Goal: Find specific page/section: Find specific page/section

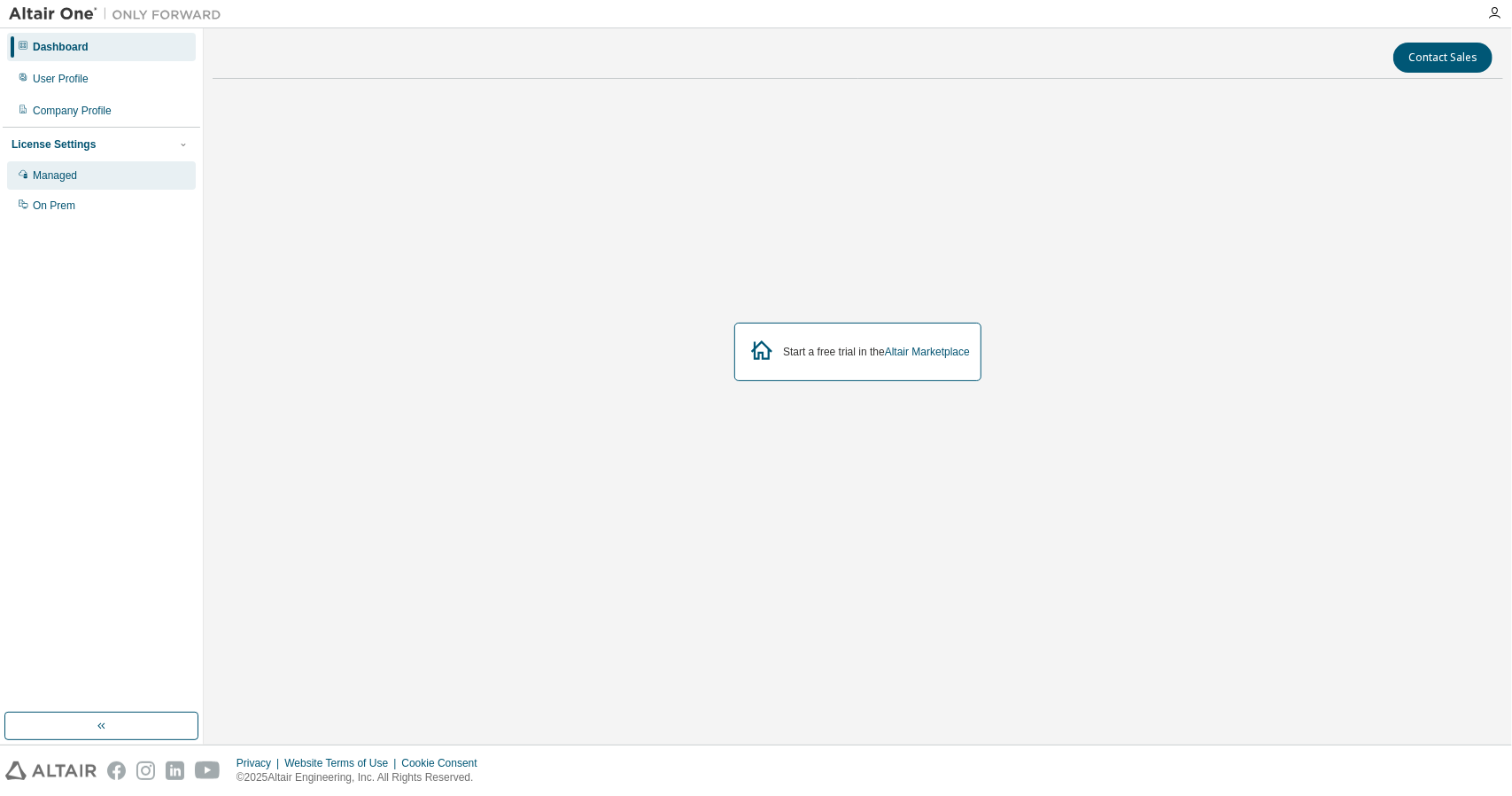
click at [47, 174] on div "Managed" at bounding box center [55, 175] width 45 height 15
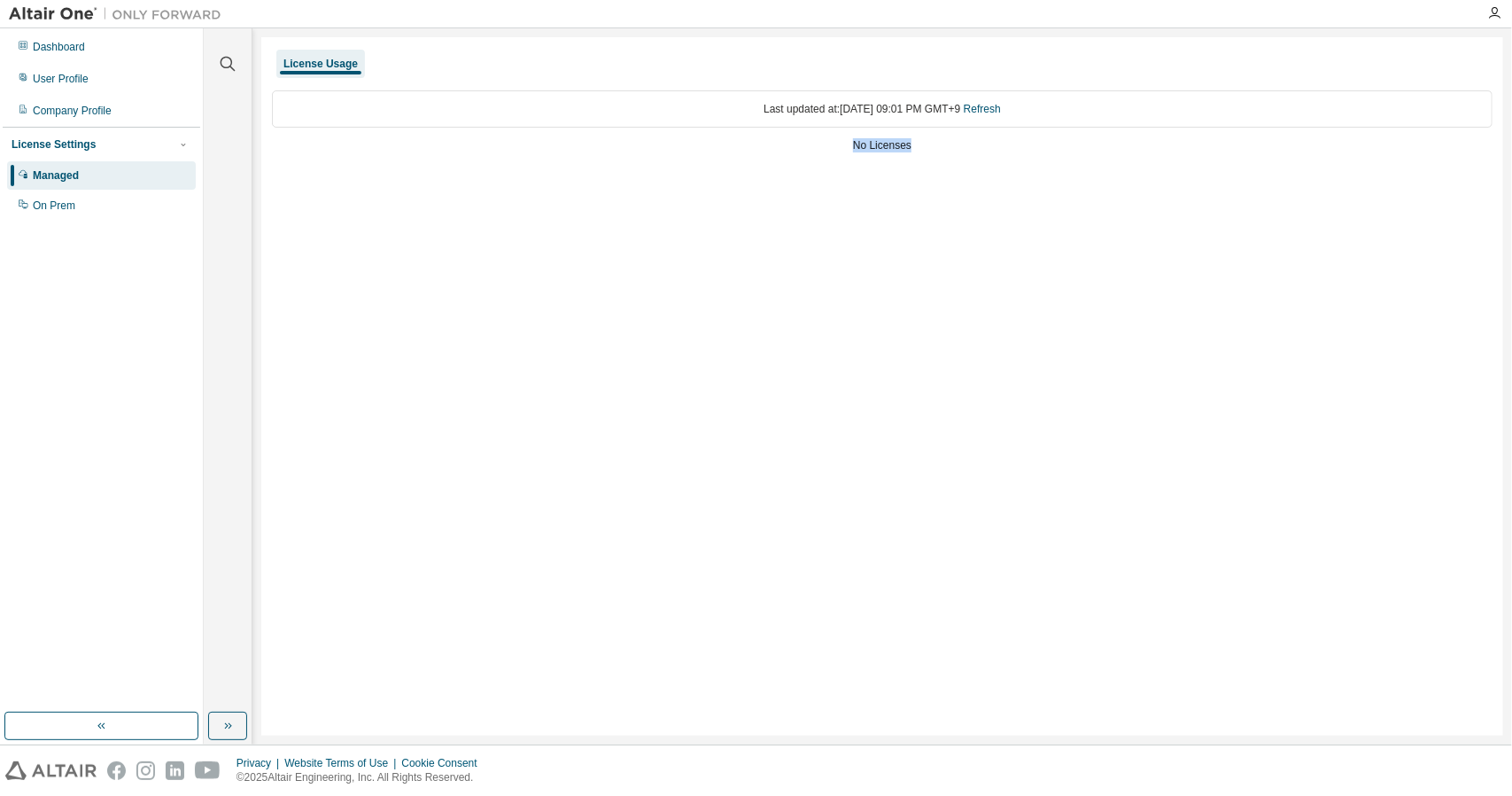
drag, startPoint x: 909, startPoint y: 145, endPoint x: 854, endPoint y: 149, distance: 55.1
click at [854, 149] on div "No Licenses" at bounding box center [882, 145] width 1221 height 15
click at [854, 160] on div "Last updated at: Mon 2025-08-18 09:01 PM GMT+9 Refresh No Licenses" at bounding box center [882, 123] width 1221 height 87
